Goal: Information Seeking & Learning: Learn about a topic

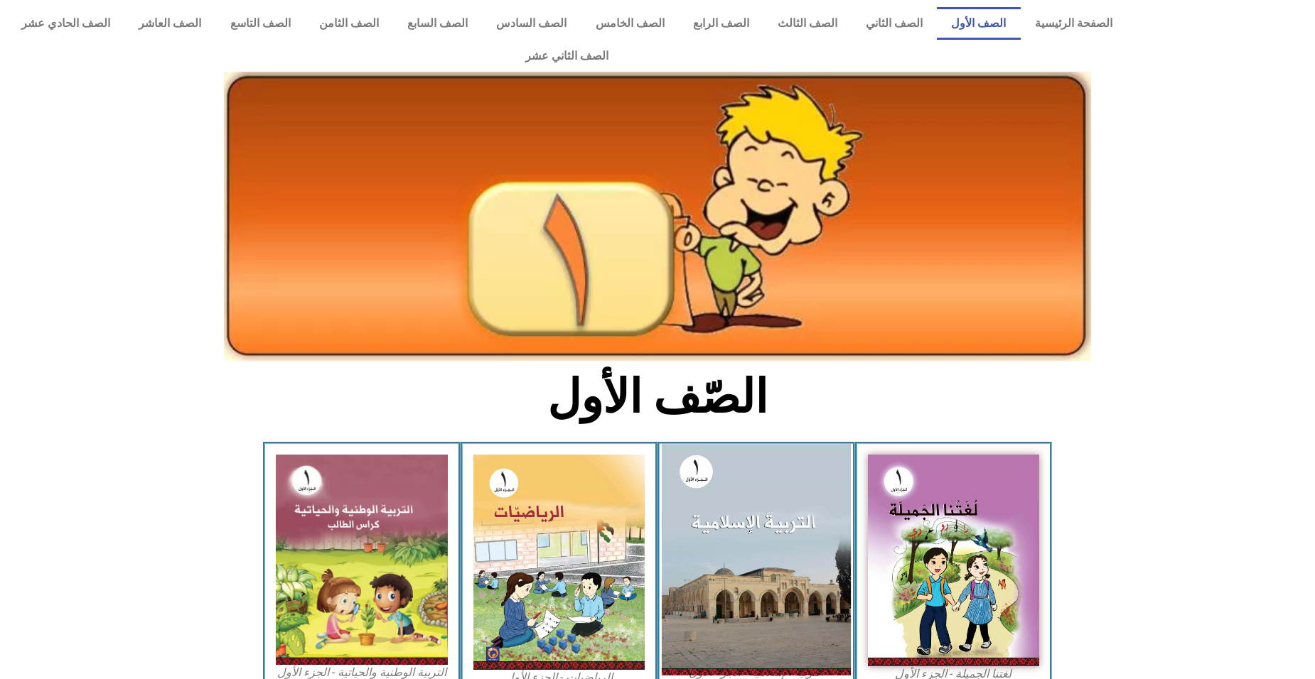
click at [780, 517] on img at bounding box center [756, 559] width 189 height 231
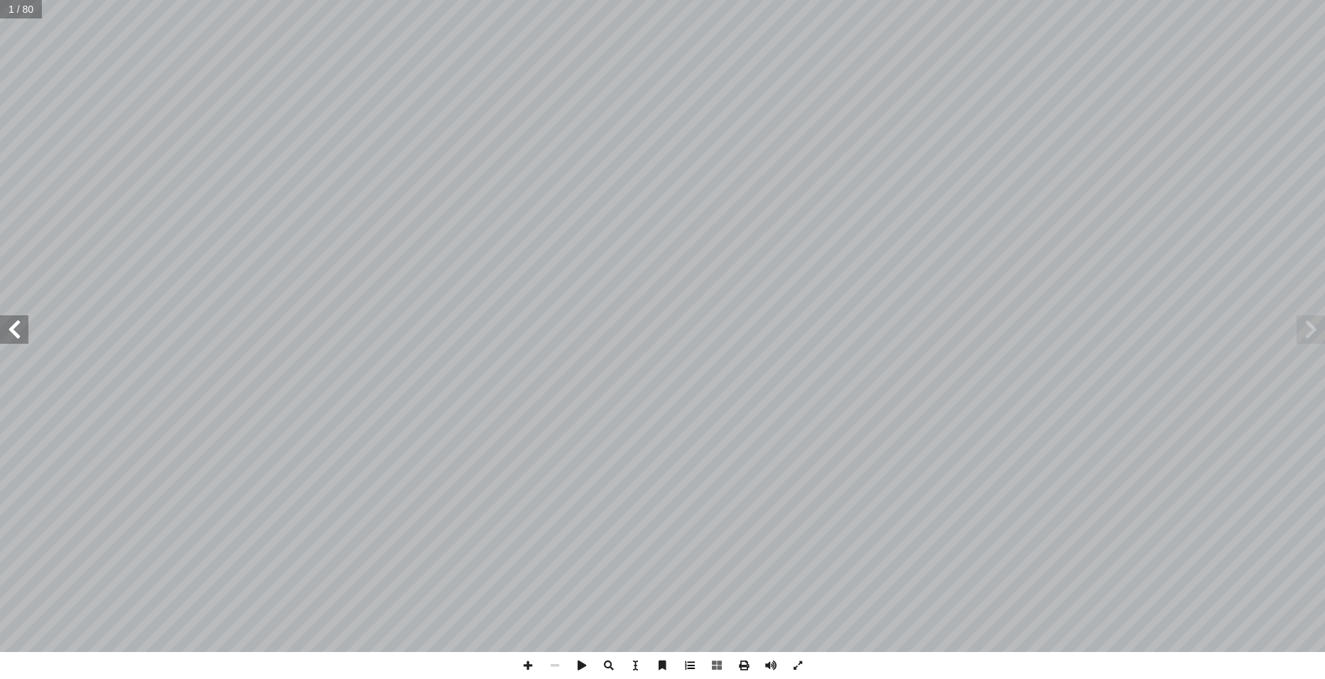
click at [690, 672] on span at bounding box center [690, 665] width 27 height 27
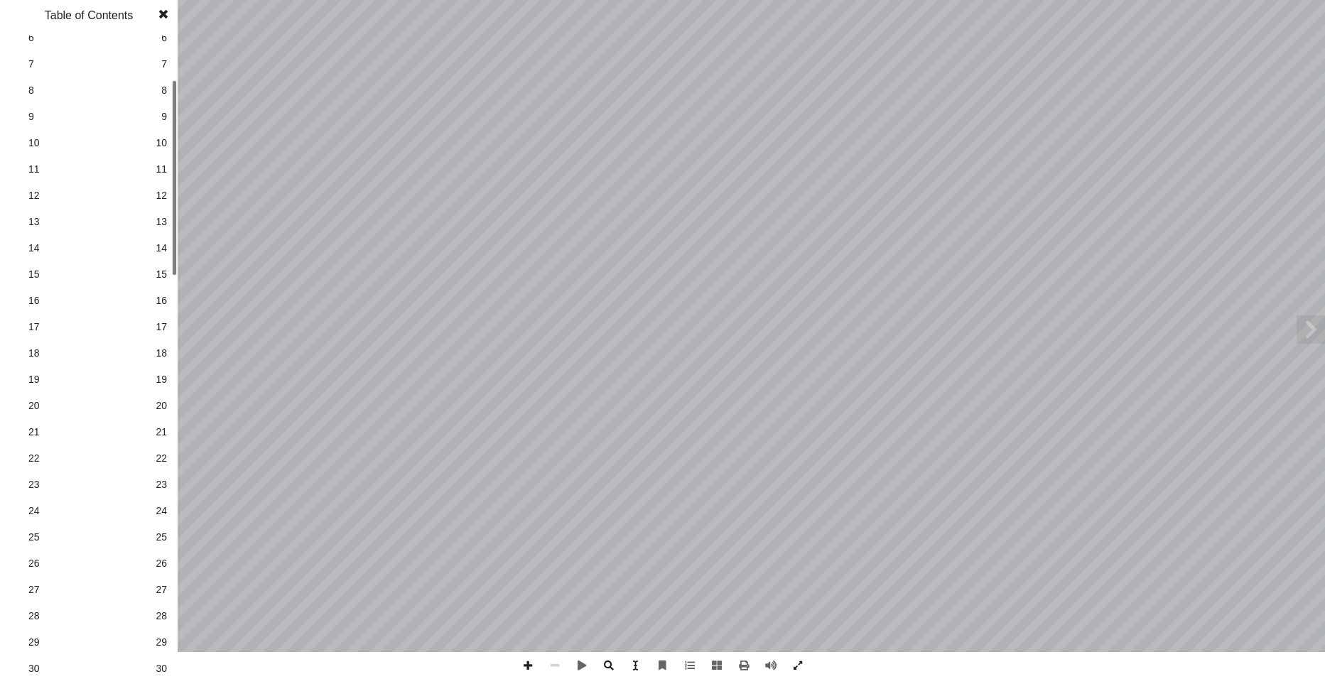
click at [159, 611] on span "28" at bounding box center [161, 616] width 11 height 15
click at [1317, 335] on span at bounding box center [1311, 330] width 28 height 28
click at [527, 664] on span at bounding box center [528, 665] width 27 height 27
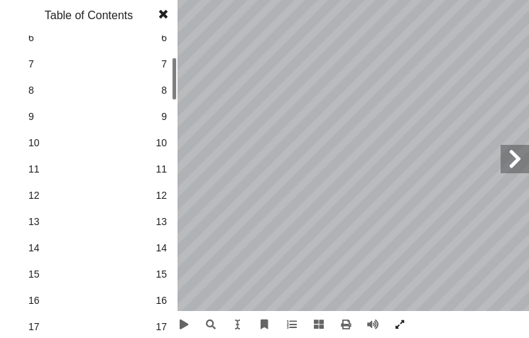
click at [166, 18] on span at bounding box center [164, 14] width 26 height 28
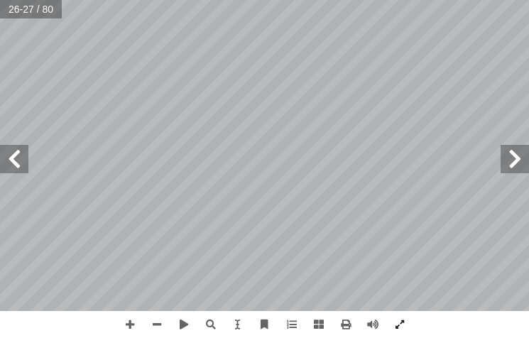
click at [16, 154] on span at bounding box center [14, 159] width 28 height 28
click at [131, 323] on span at bounding box center [130, 324] width 27 height 27
click at [272, 0] on html "الصفحة الرئيسية الصف الأول الصف الثاني الصف الثالث الصف الرابع الصف الخامس الصف…" at bounding box center [264, 48] width 529 height 96
click at [12, 154] on span at bounding box center [14, 159] width 28 height 28
click at [21, 164] on span at bounding box center [14, 159] width 28 height 28
